Goal: Task Accomplishment & Management: Manage account settings

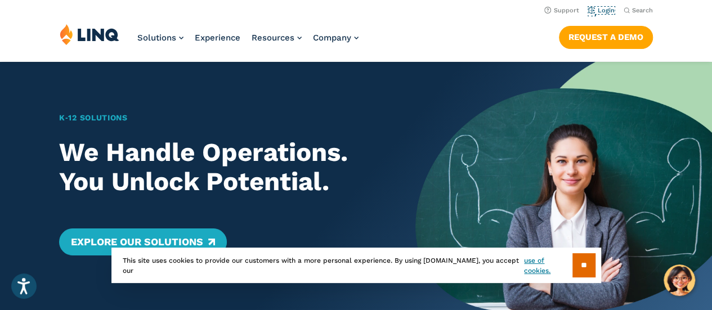
click at [606, 7] on link "Login" at bounding box center [601, 10] width 26 height 7
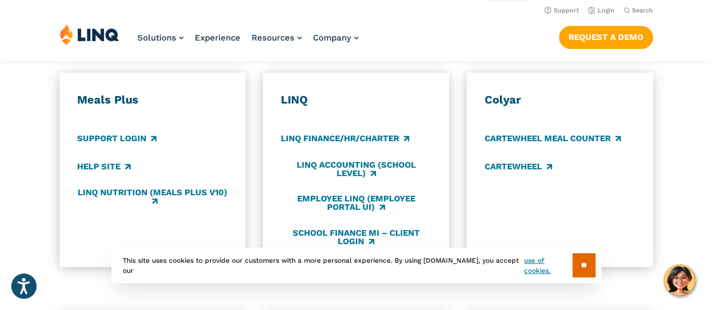
scroll to position [624, 0]
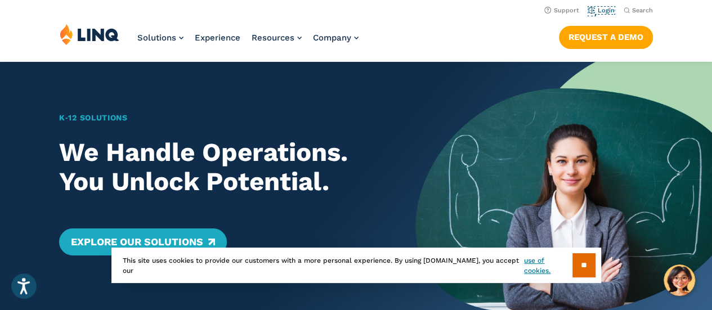
click at [599, 10] on link "Login" at bounding box center [601, 10] width 26 height 7
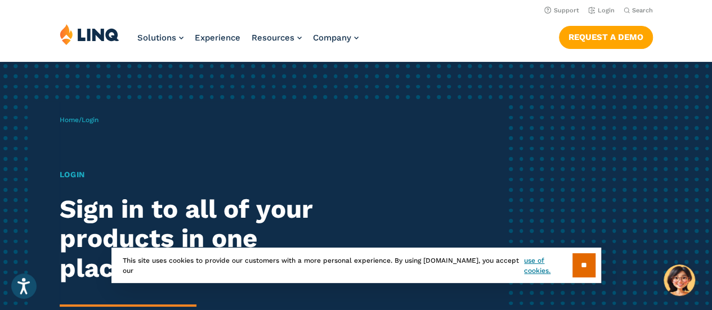
click at [74, 173] on h1 "Login" at bounding box center [197, 175] width 274 height 12
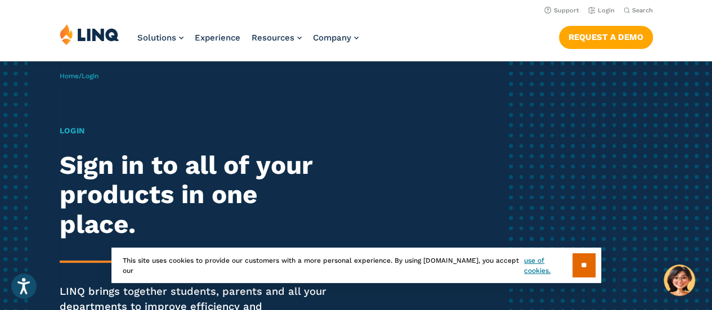
scroll to position [45, 0]
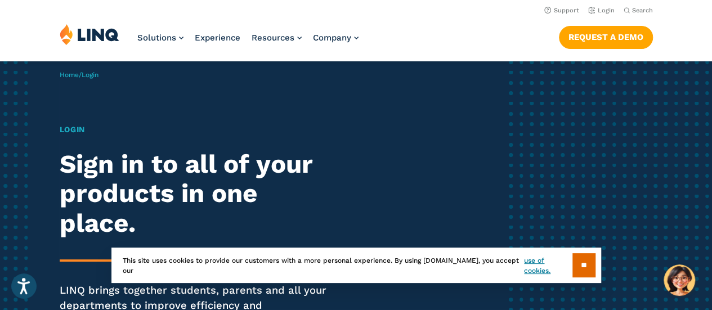
click at [586, 267] on input "**" at bounding box center [584, 265] width 23 height 24
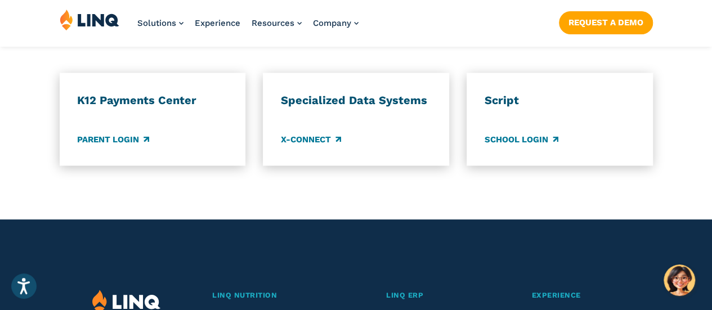
scroll to position [1059, 0]
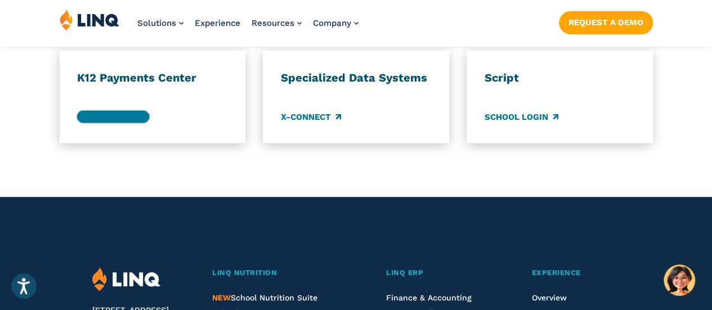
click at [106, 110] on link "Parent Login" at bounding box center [113, 116] width 72 height 12
